Goal: Information Seeking & Learning: Understand process/instructions

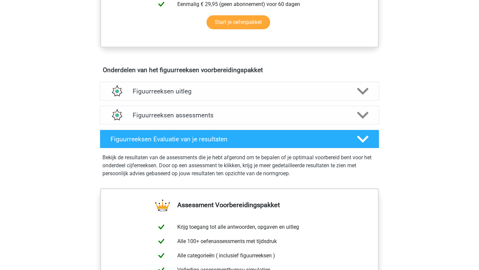
scroll to position [342, 0]
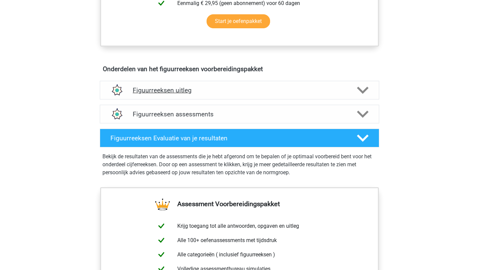
click at [174, 98] on div "Figuurreeksen uitleg" at bounding box center [239, 90] width 279 height 19
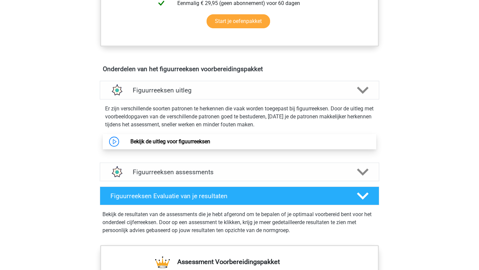
scroll to position [353, 0]
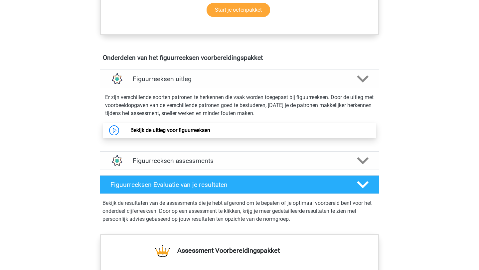
click at [155, 133] on link "Bekijk de uitleg voor figuurreeksen" at bounding box center [170, 130] width 80 height 6
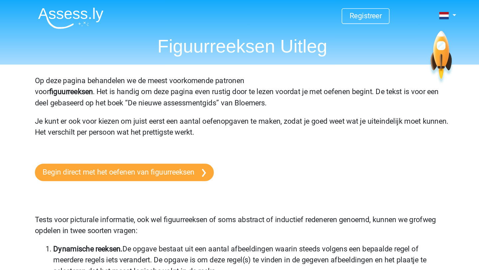
click at [221, 147] on p "Tests voor picturale informatie, ook wel figuurreeksen of soms abstract of indu…" at bounding box center [239, 155] width 300 height 32
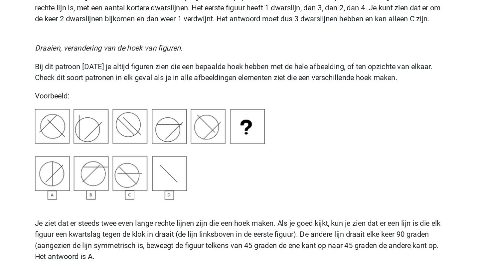
scroll to position [746, 0]
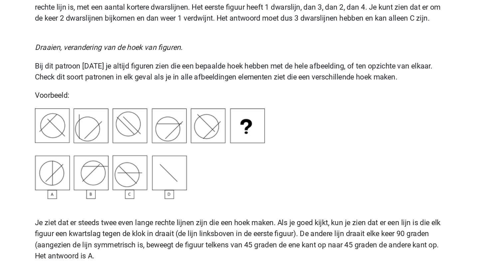
click at [190, 255] on p "Je ziet dat er steeds twee even lange rechte lijnen zijn die een hoek maken. Al…" at bounding box center [239, 248] width 300 height 32
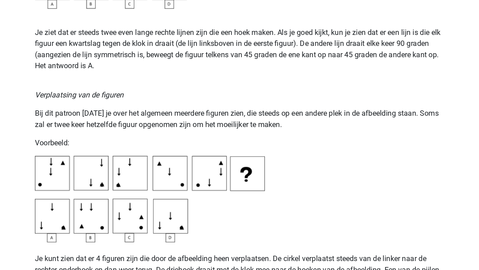
scroll to position [885, 0]
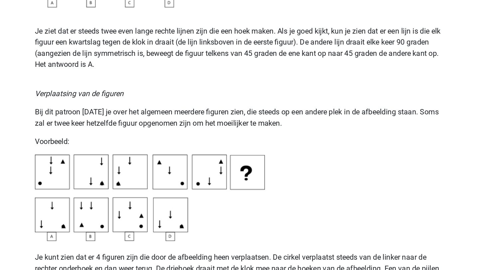
click at [301, 218] on div "Op deze pagina behandelen we de meest voorkomende patronen voor figuurreeksen .…" at bounding box center [240, 230] width 316 height 2137
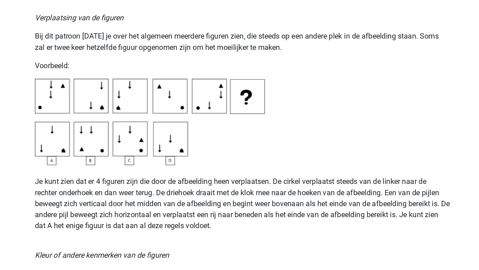
scroll to position [941, 0]
